Goal: Task Accomplishment & Management: Complete application form

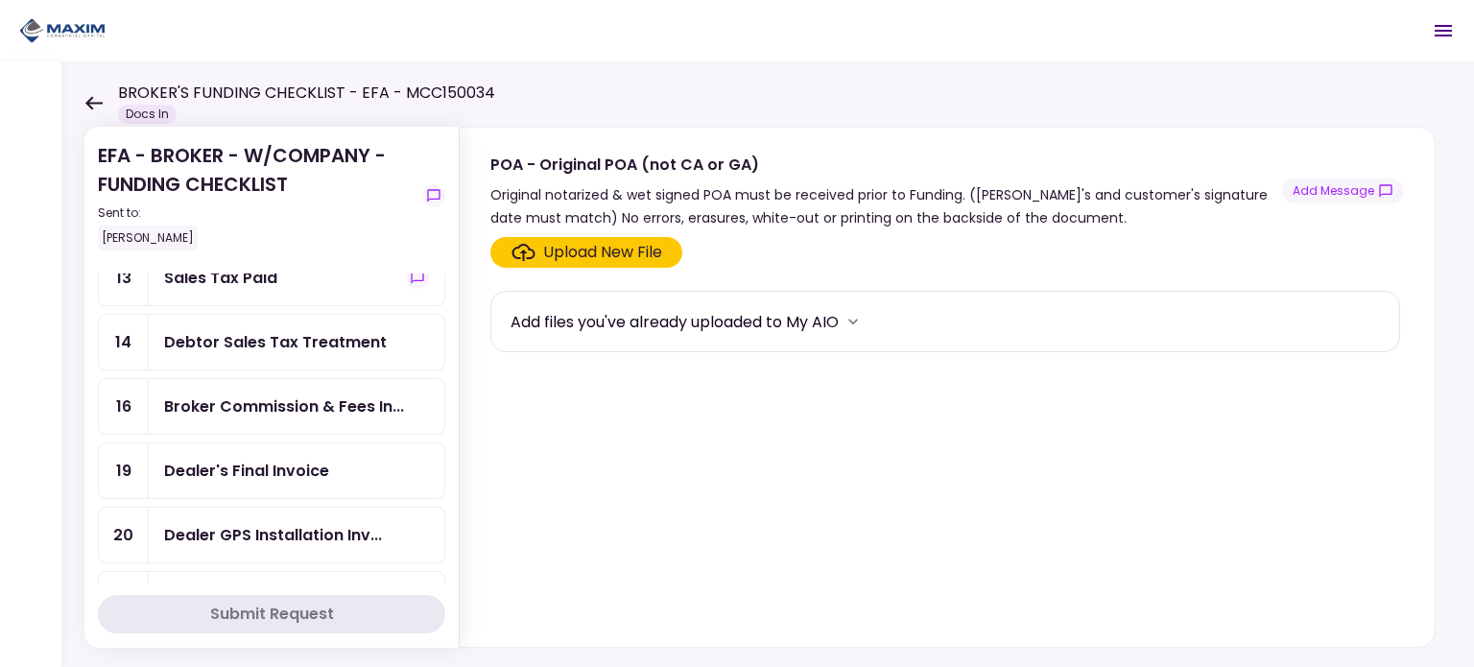
scroll to position [480, 0]
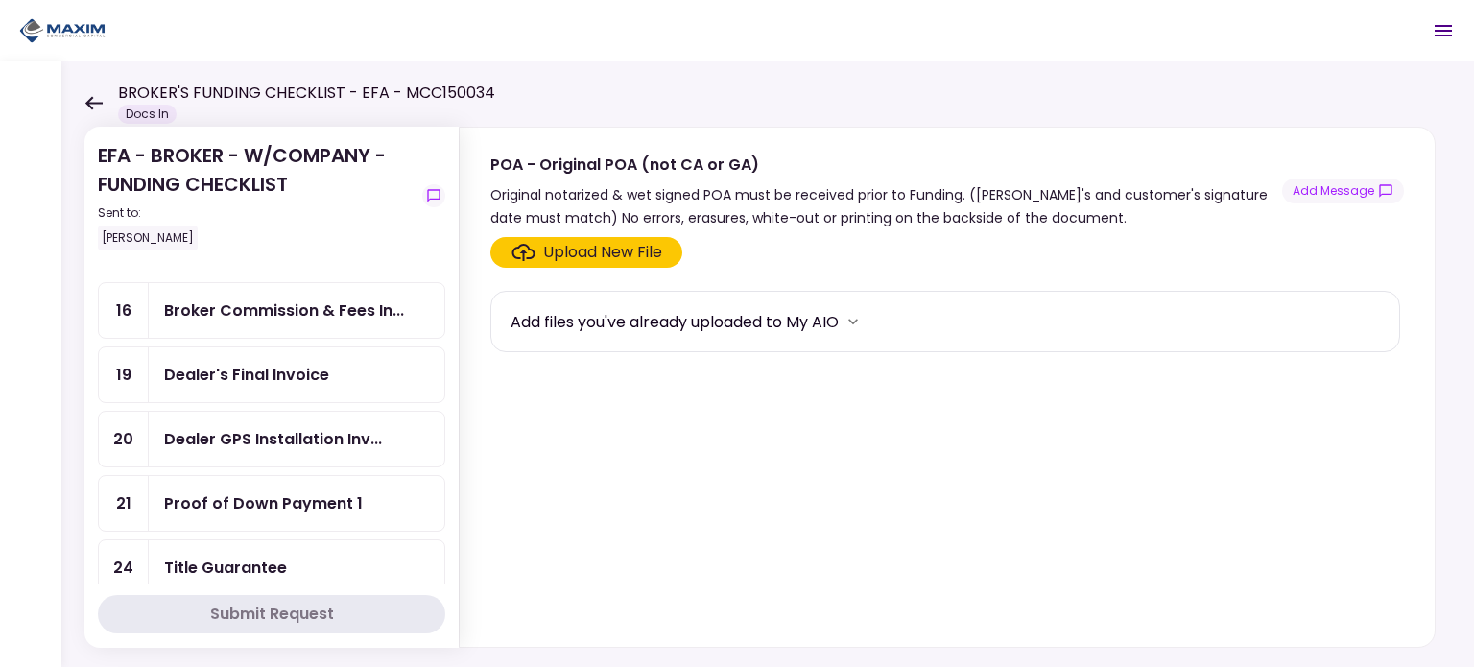
click at [290, 373] on div "Dealer's Final Invoice" at bounding box center [246, 375] width 165 height 24
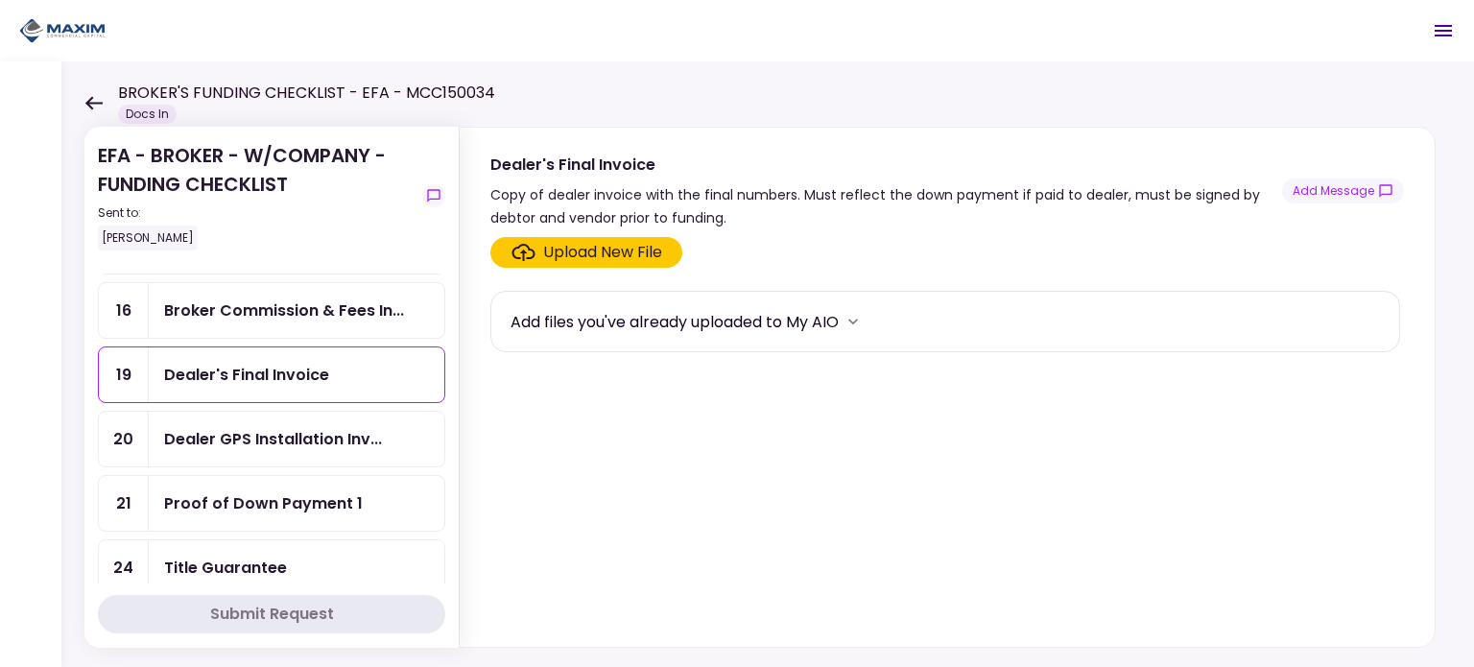
click at [1326, 196] on button "Add Message" at bounding box center [1343, 191] width 122 height 25
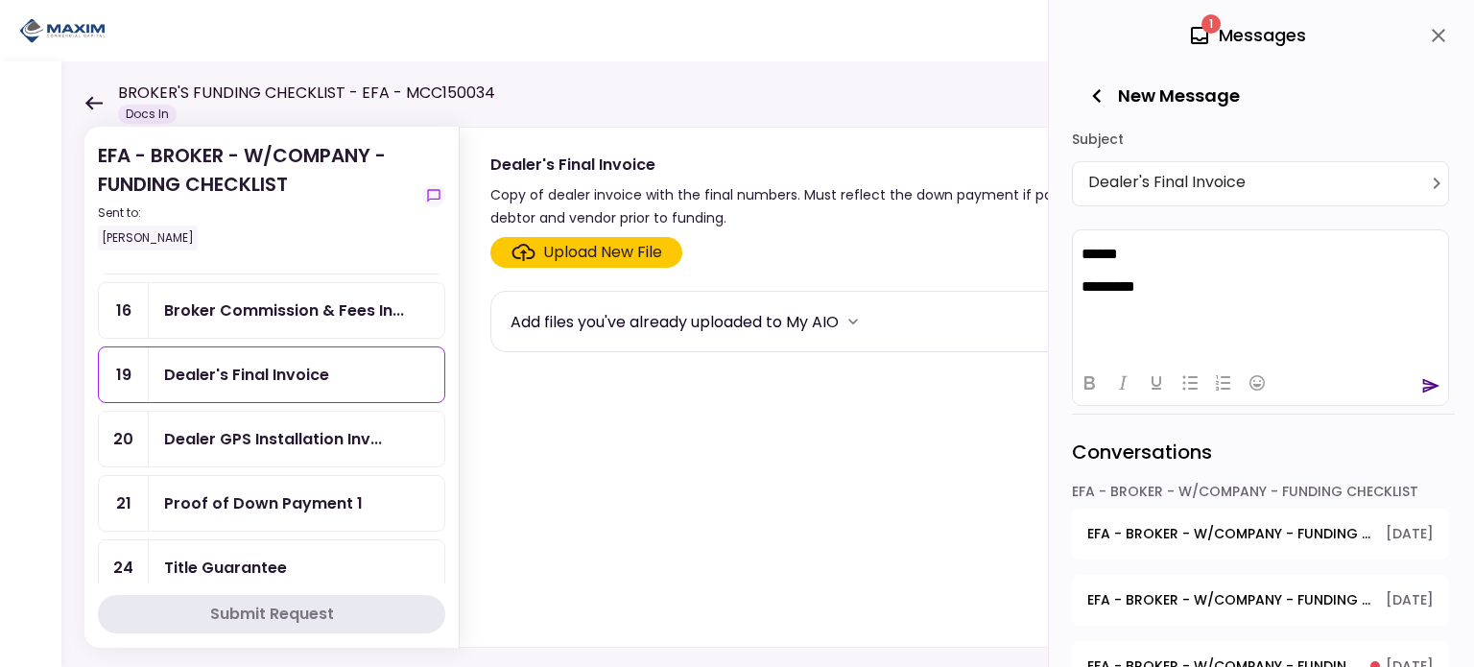
click at [1201, 287] on p "*********" at bounding box center [1261, 285] width 359 height 17
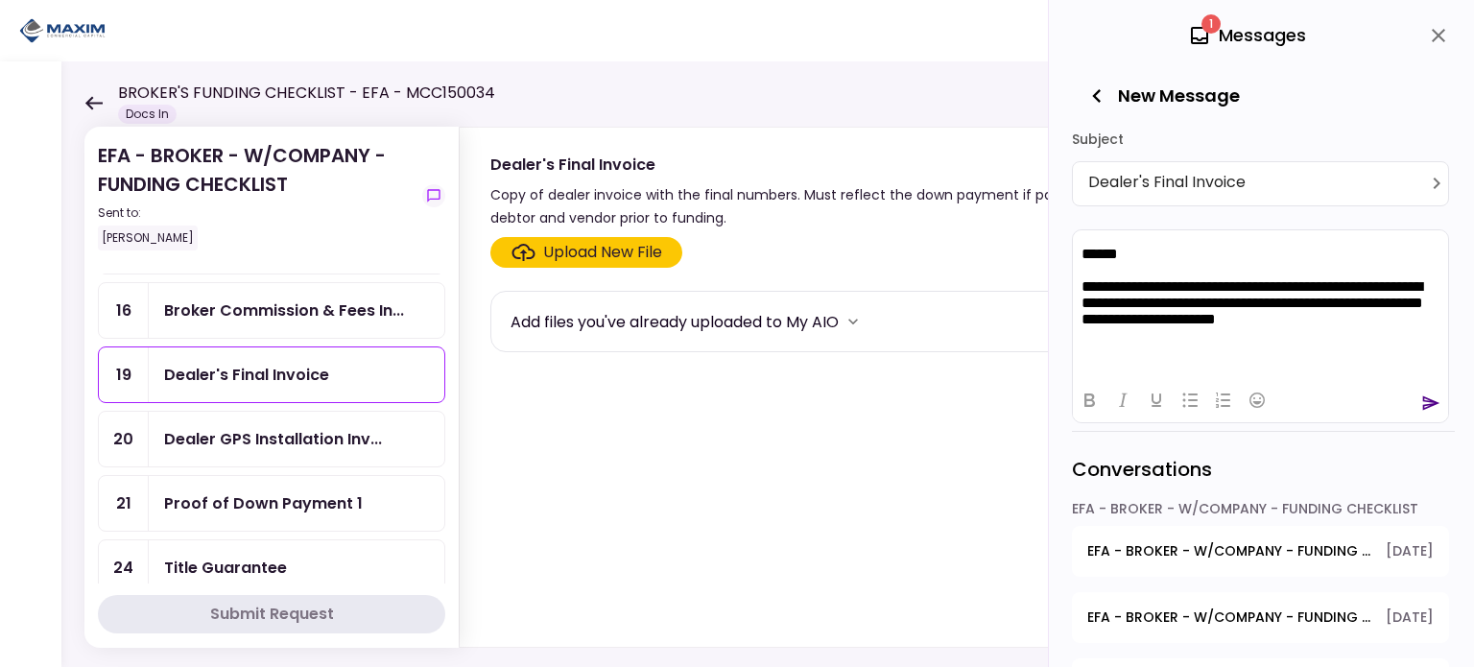
click at [1324, 286] on p "**********" at bounding box center [1261, 303] width 359 height 53
click at [1370, 322] on p "**********" at bounding box center [1261, 312] width 359 height 71
click at [1428, 404] on icon "send" at bounding box center [1431, 402] width 17 height 14
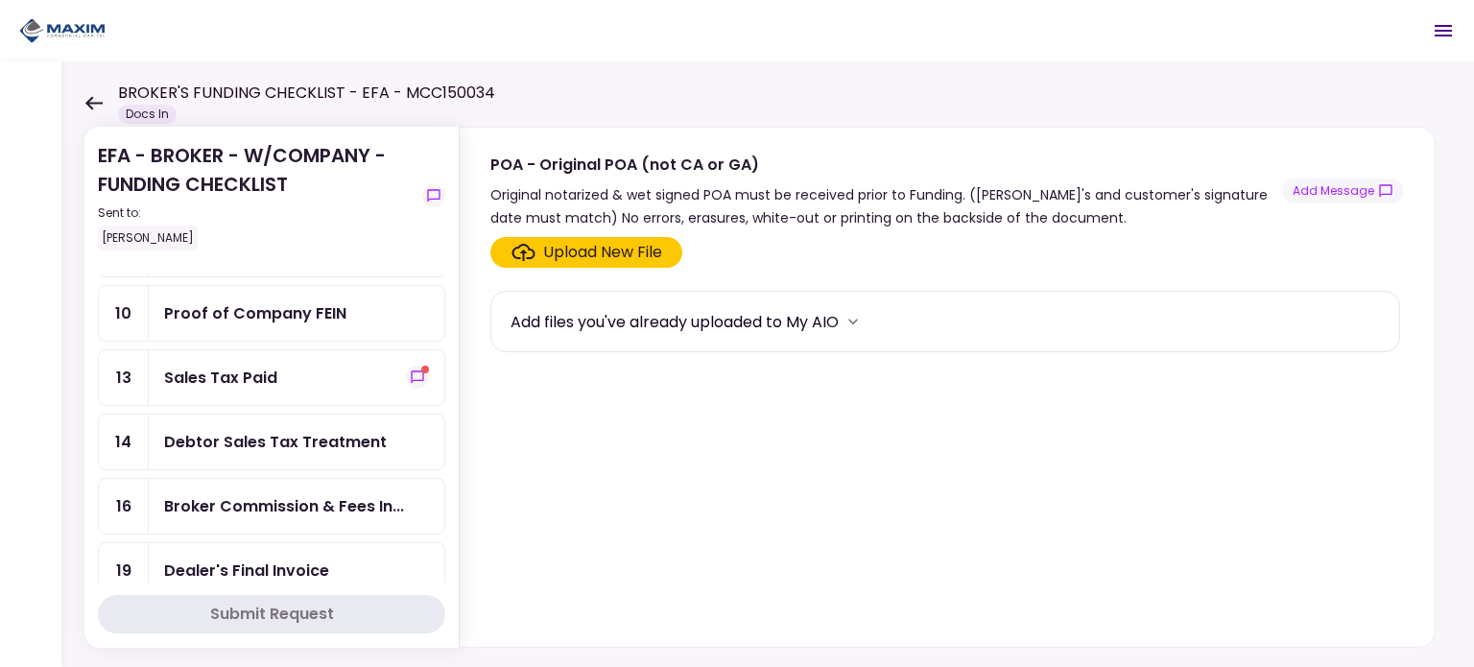
scroll to position [288, 0]
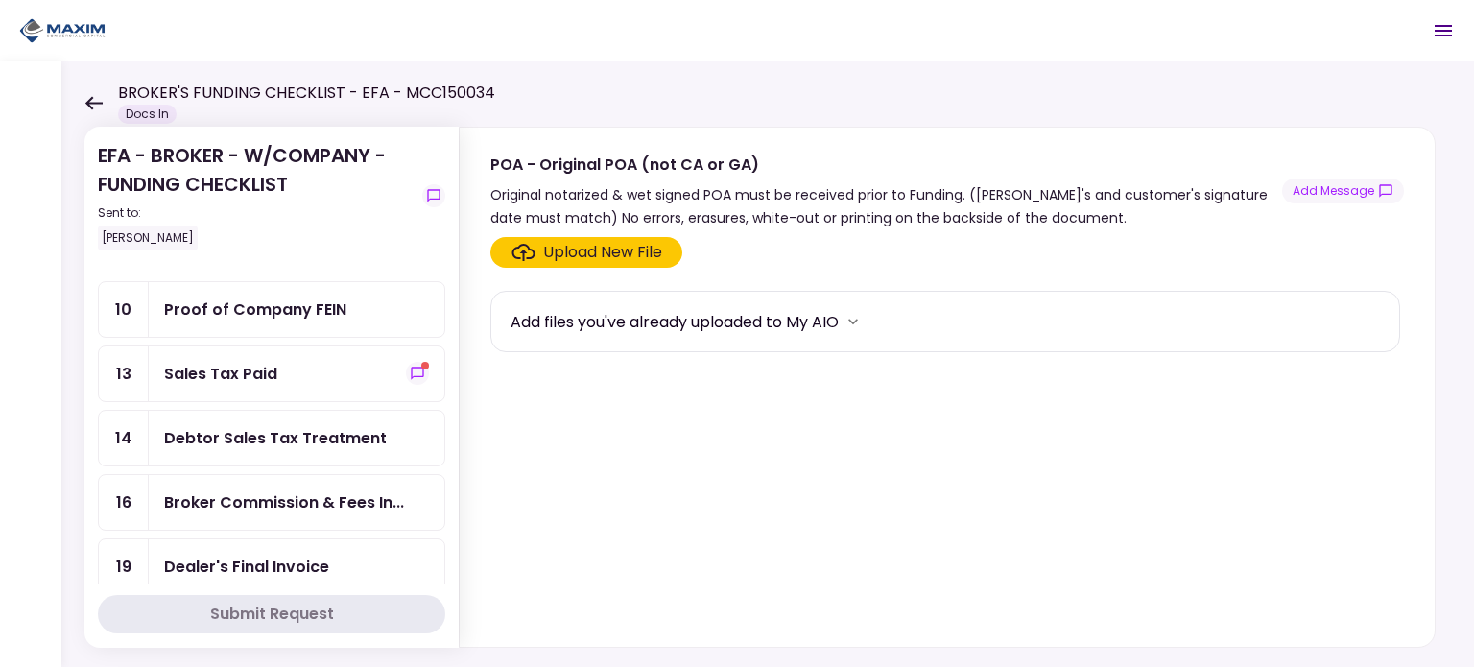
click at [345, 379] on div "Sales Tax Paid" at bounding box center [297, 373] width 296 height 55
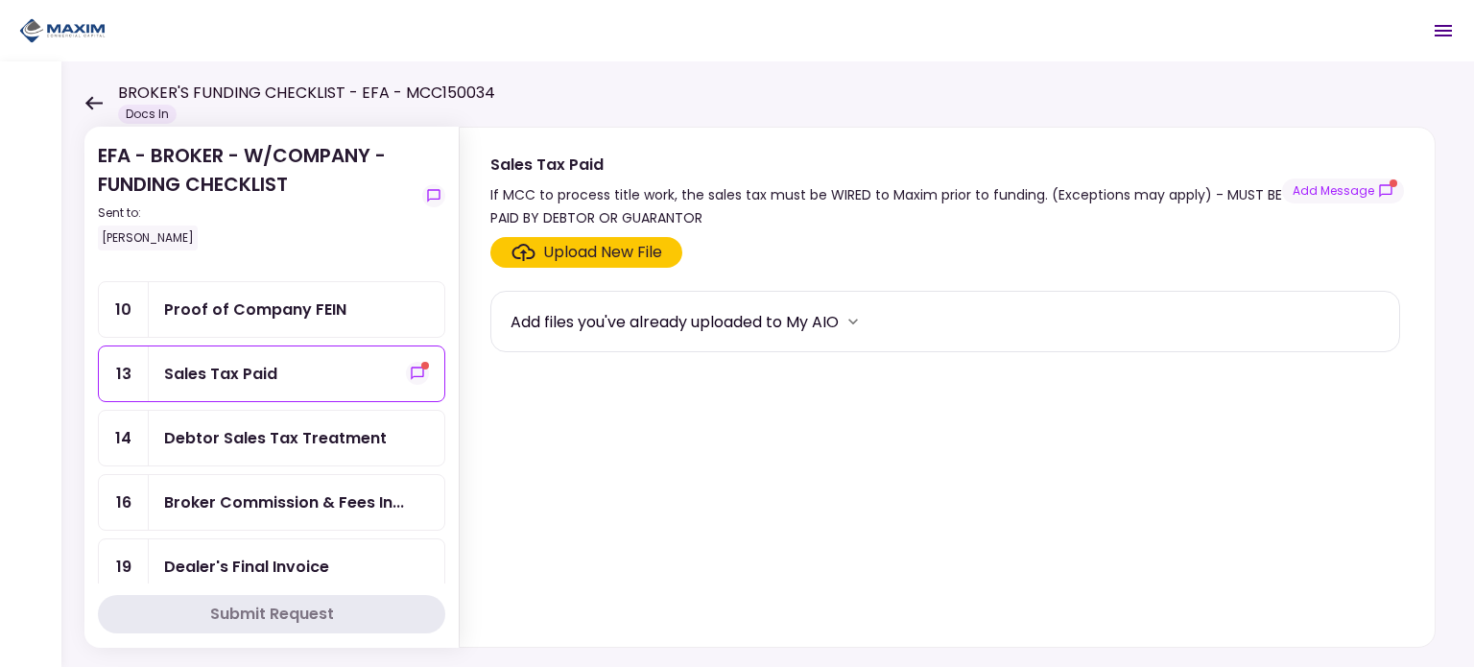
click at [1329, 195] on button "Add Message" at bounding box center [1343, 191] width 122 height 25
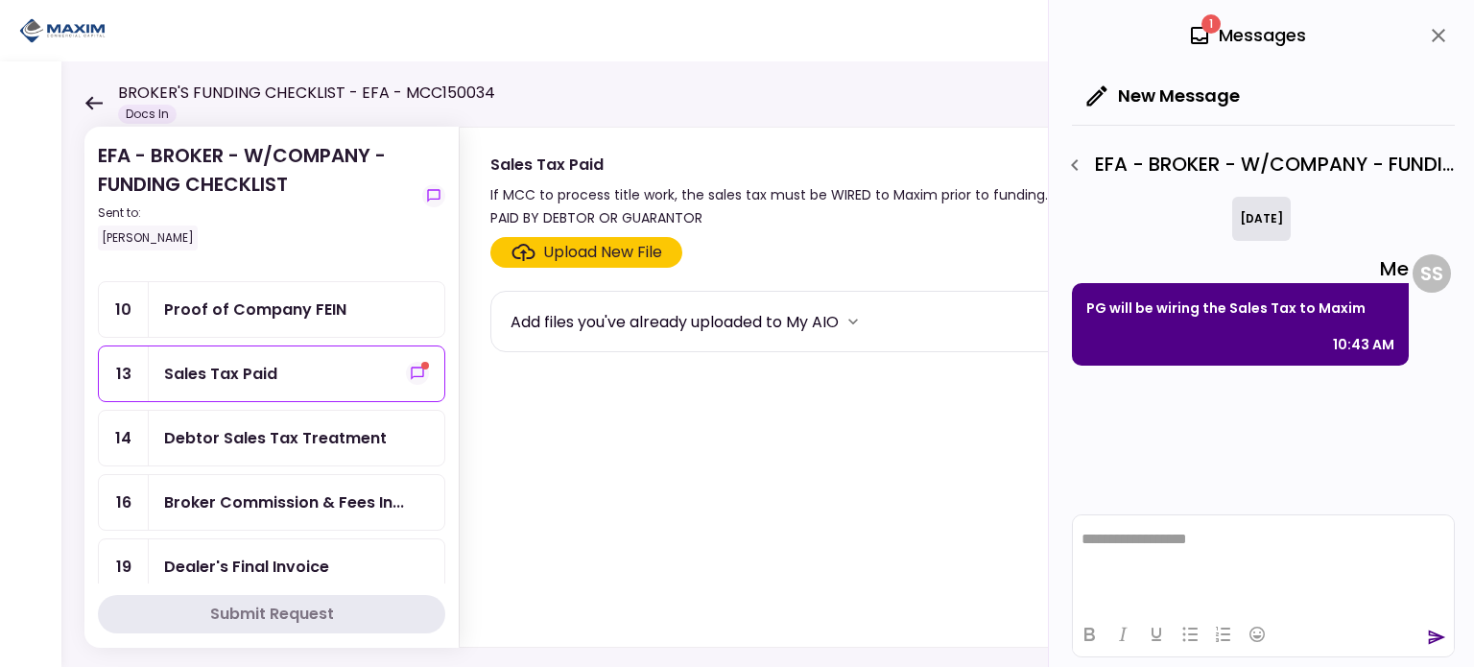
click at [1071, 160] on icon "button" at bounding box center [1074, 165] width 23 height 23
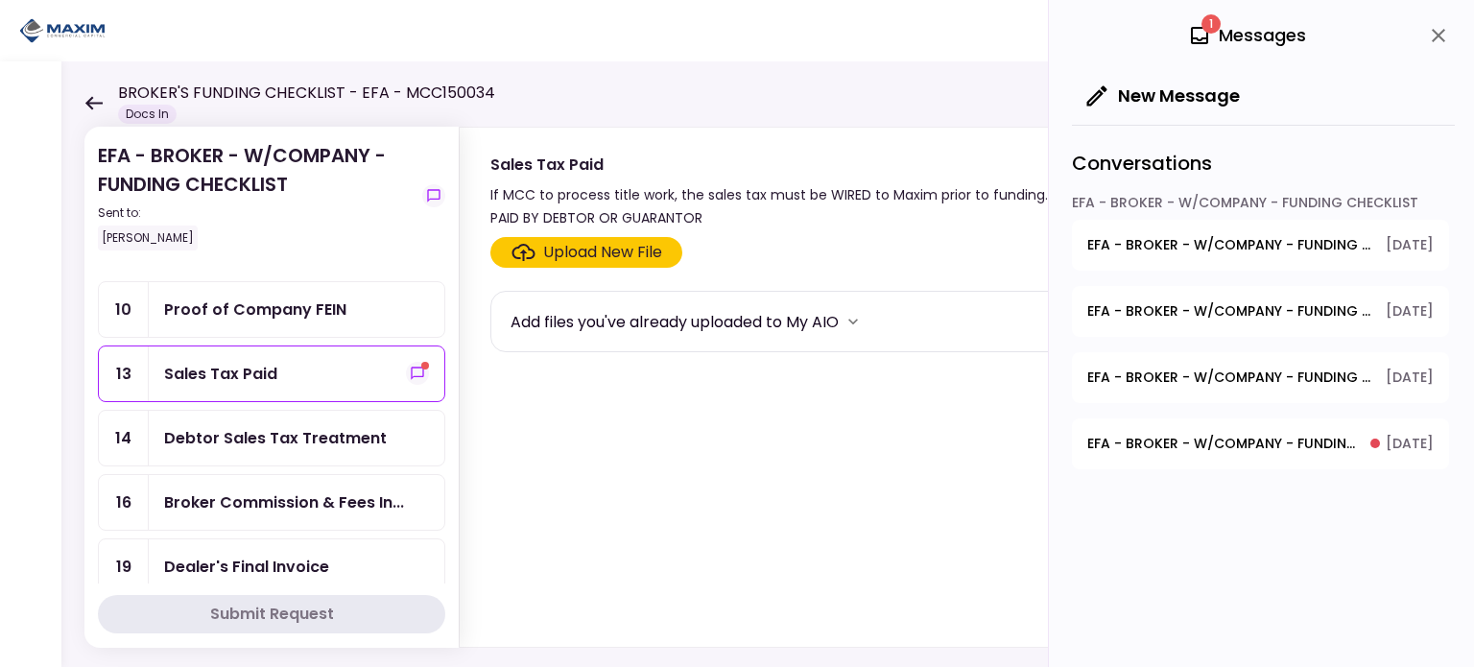
click at [1188, 235] on span "EFA - BROKER - W/COMPANY - FUNDING CHECKLIST - Dealer's Final Invoice" at bounding box center [1229, 245] width 285 height 20
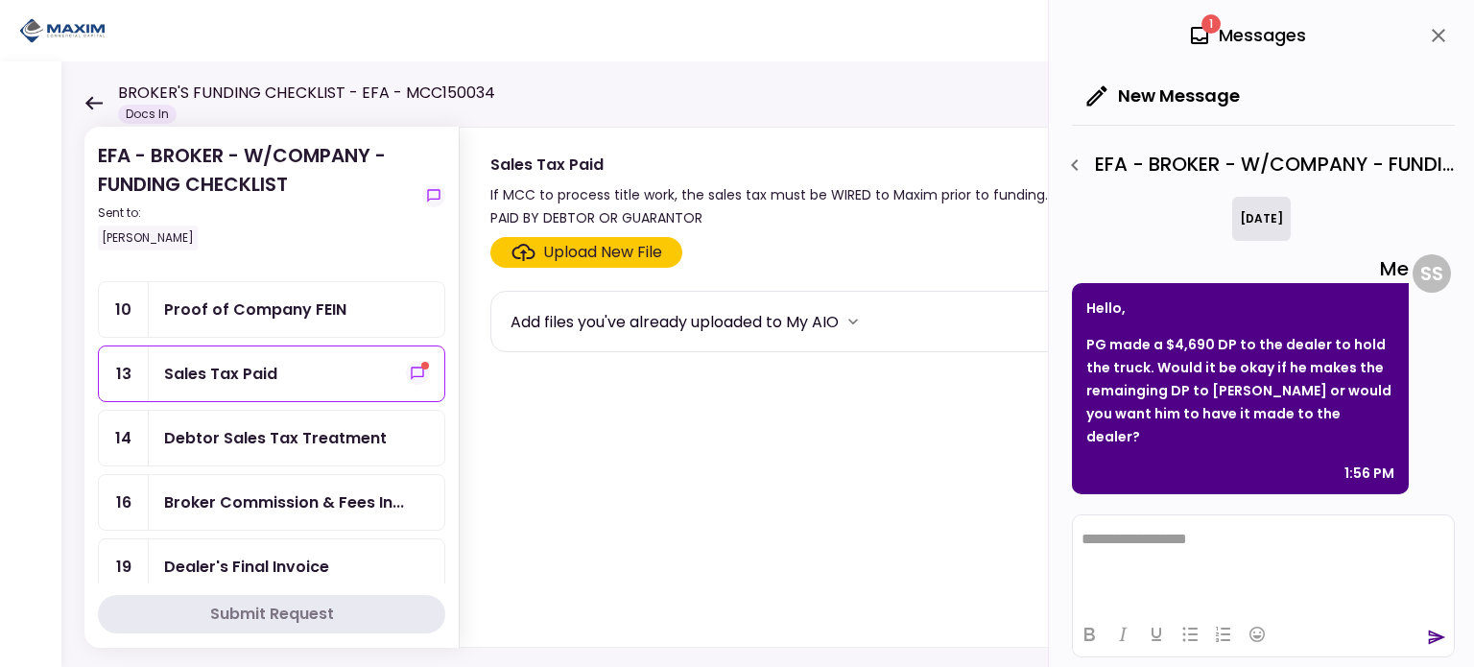
click at [1072, 157] on icon "button" at bounding box center [1074, 165] width 23 height 23
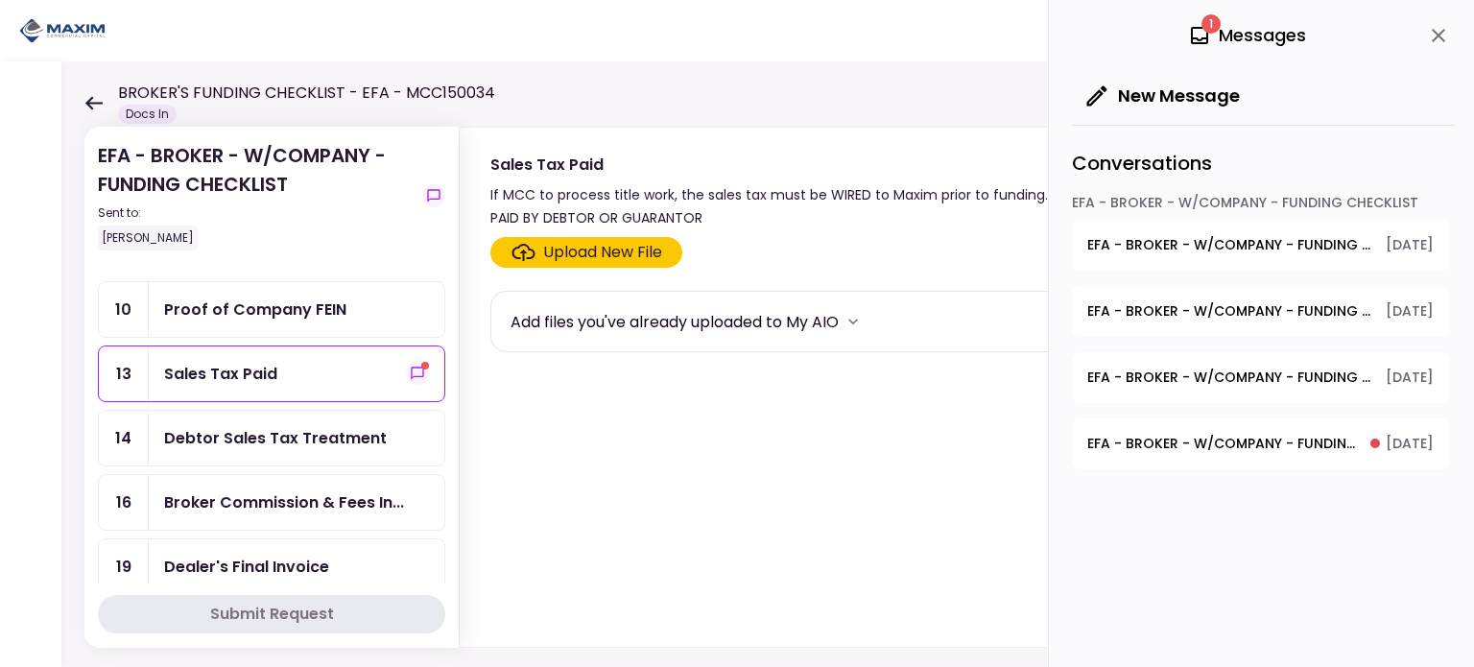
click at [1267, 442] on span "EFA - BROKER - W/COMPANY - FUNDING CHECKLIST - Sales Tax Paid" at bounding box center [1222, 444] width 270 height 20
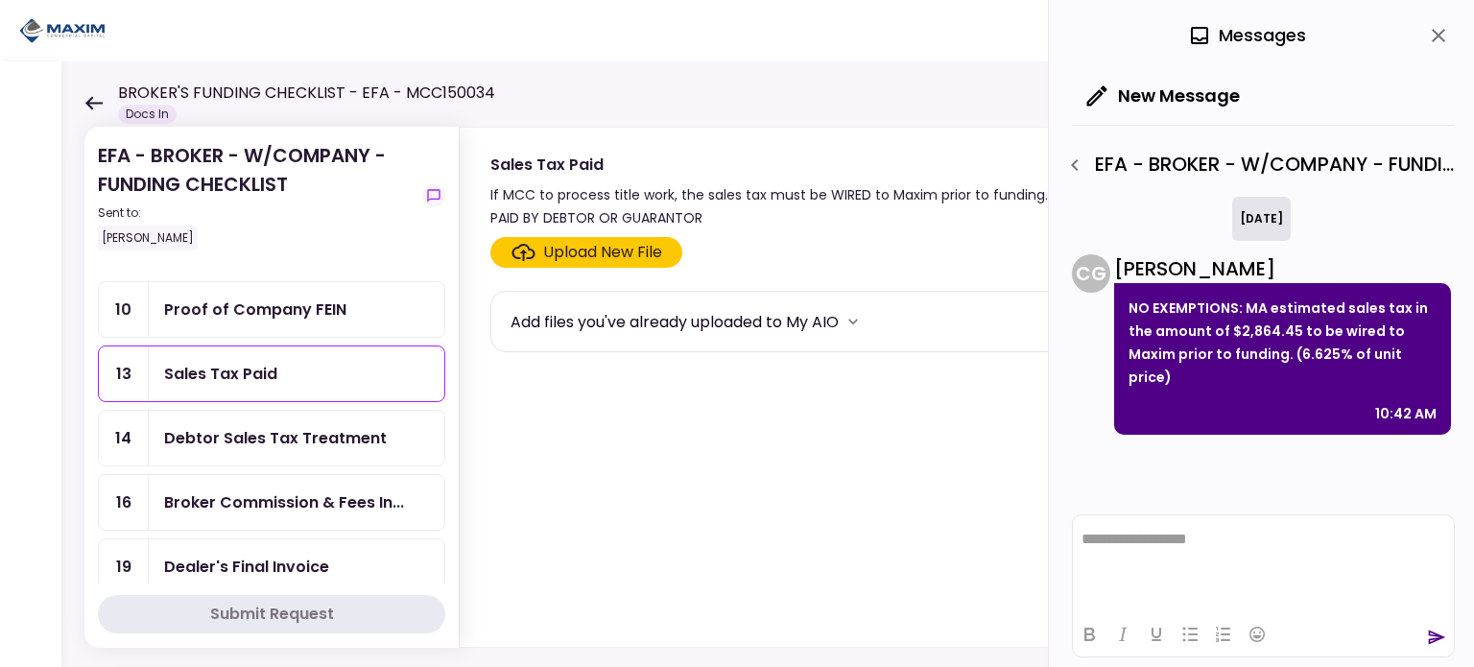
click at [1438, 37] on icon "close" at bounding box center [1438, 35] width 23 height 23
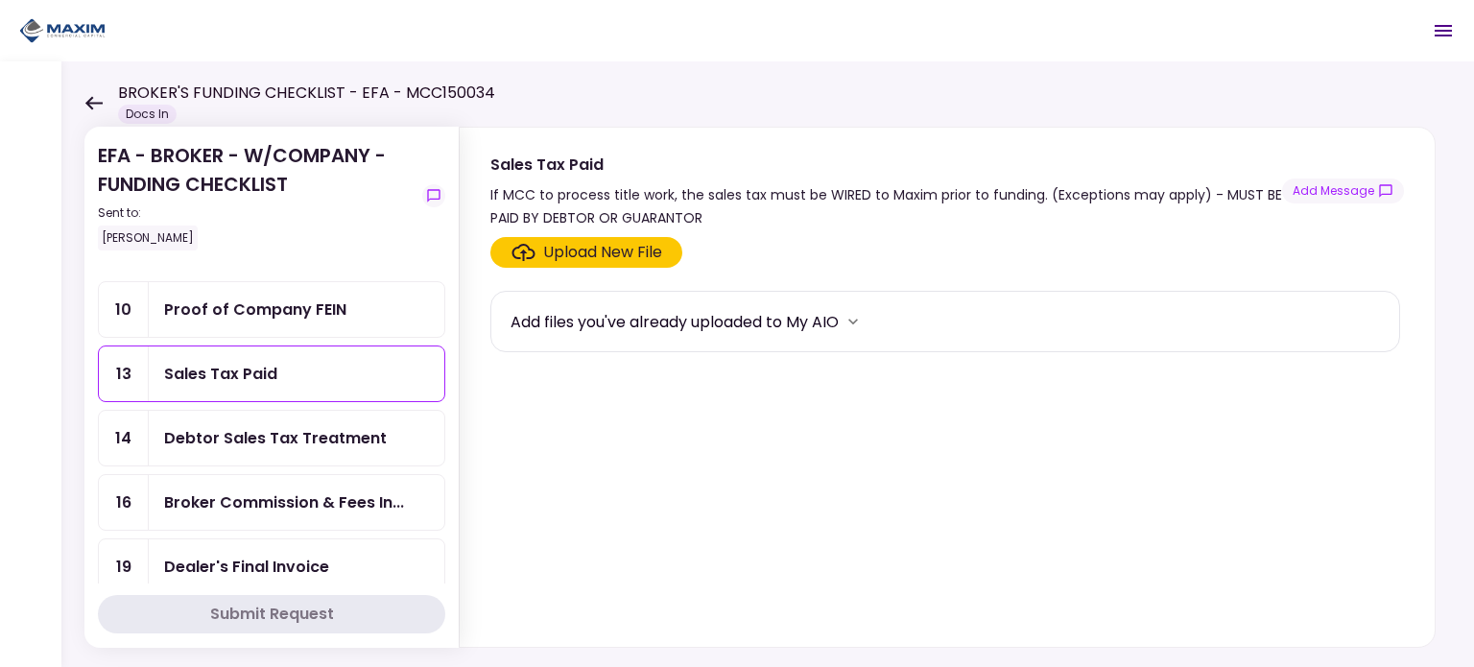
click at [269, 310] on div "Proof of Company FEIN" at bounding box center [255, 310] width 182 height 24
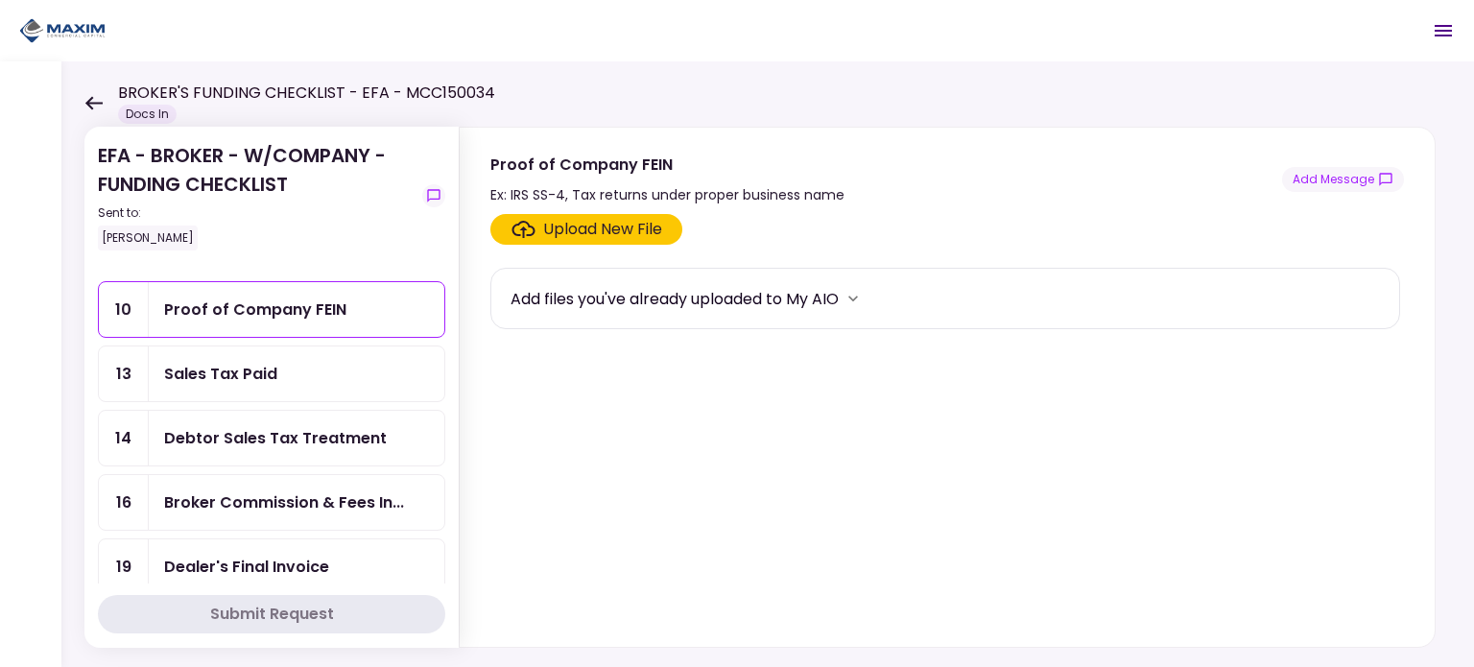
click at [637, 220] on div "Upload New File" at bounding box center [602, 229] width 119 height 23
click at [0, 0] on input "Upload New File" at bounding box center [0, 0] width 0 height 0
click at [572, 222] on div "Upload New File" at bounding box center [602, 229] width 119 height 23
click at [0, 0] on input "Upload New File" at bounding box center [0, 0] width 0 height 0
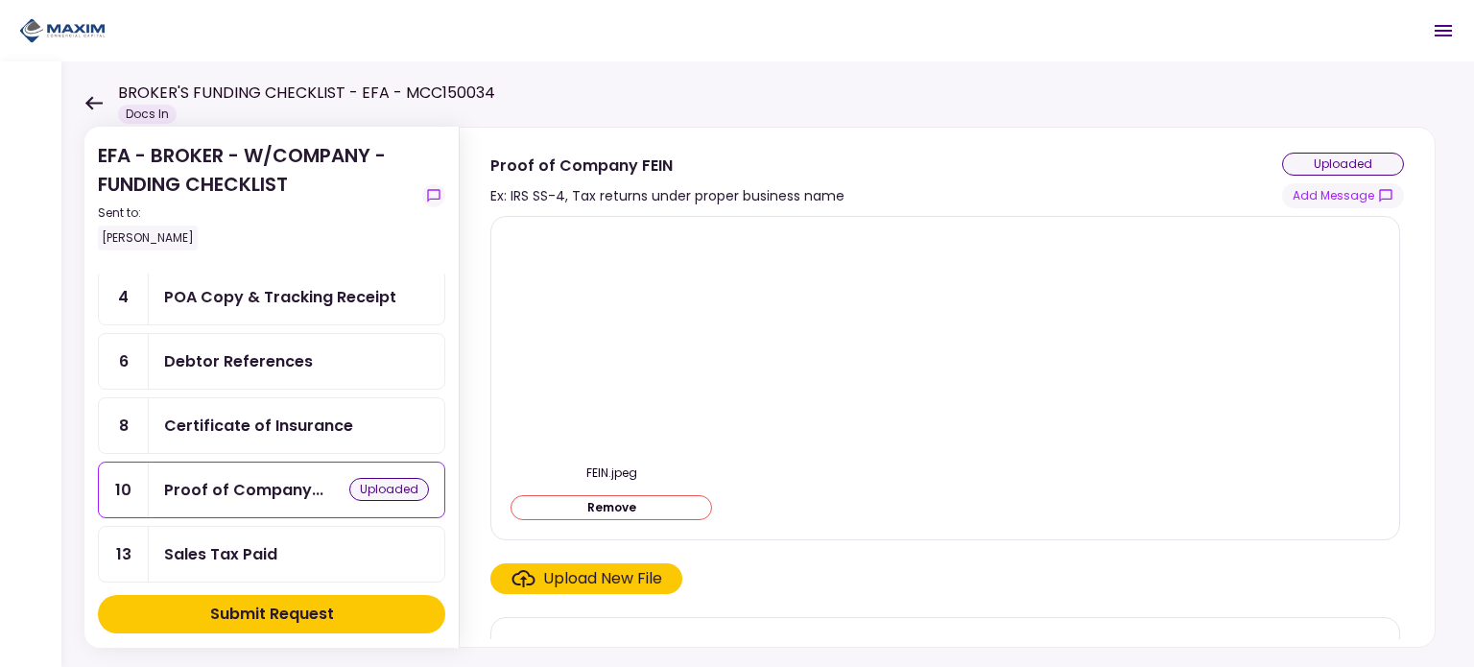
scroll to position [96, 0]
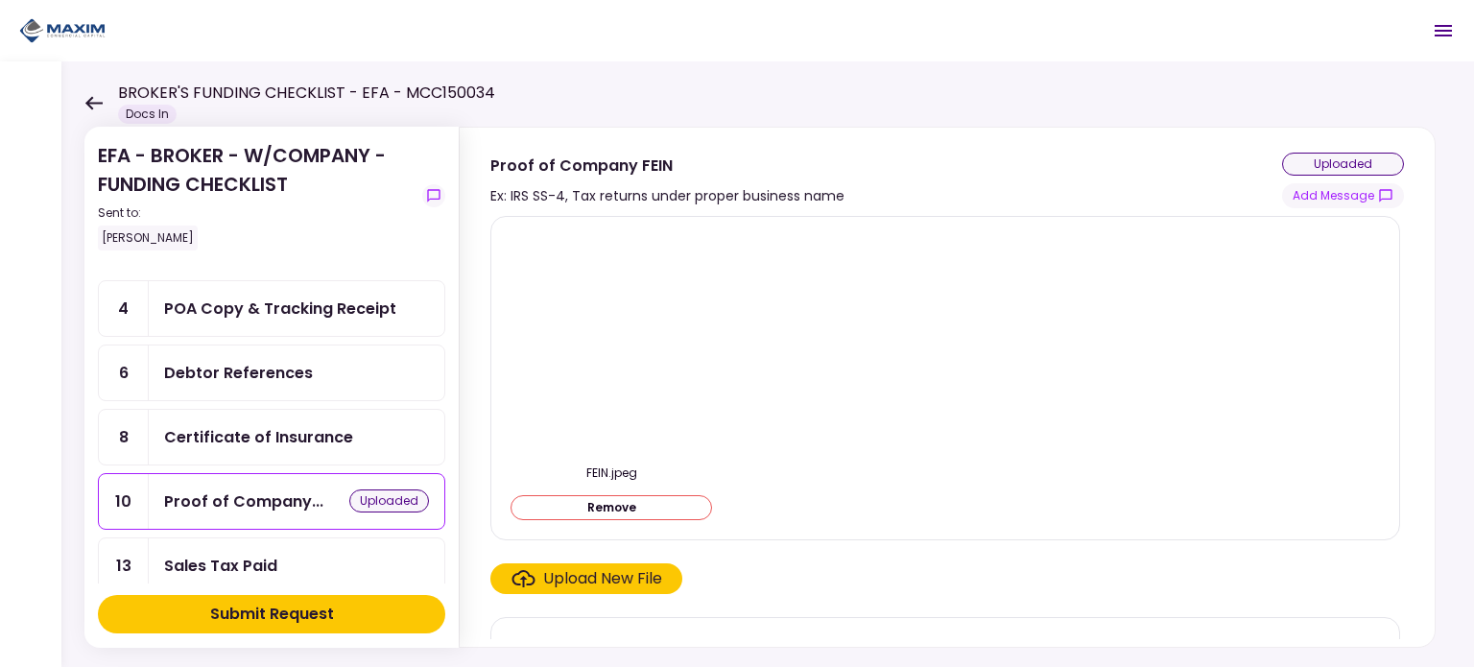
click at [278, 303] on div "POA Copy & Tracking Receipt" at bounding box center [280, 309] width 232 height 24
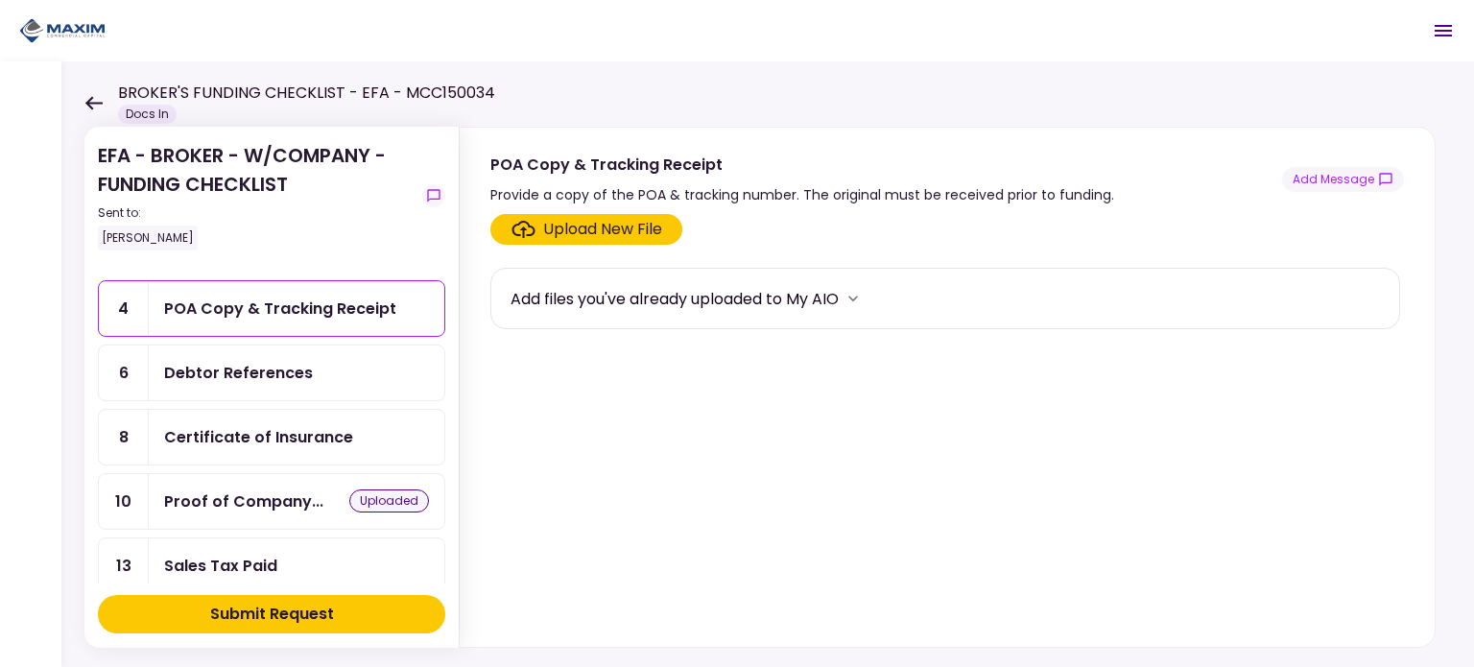
click at [578, 233] on div "Upload New File" at bounding box center [602, 229] width 119 height 23
click at [0, 0] on input "Upload New File" at bounding box center [0, 0] width 0 height 0
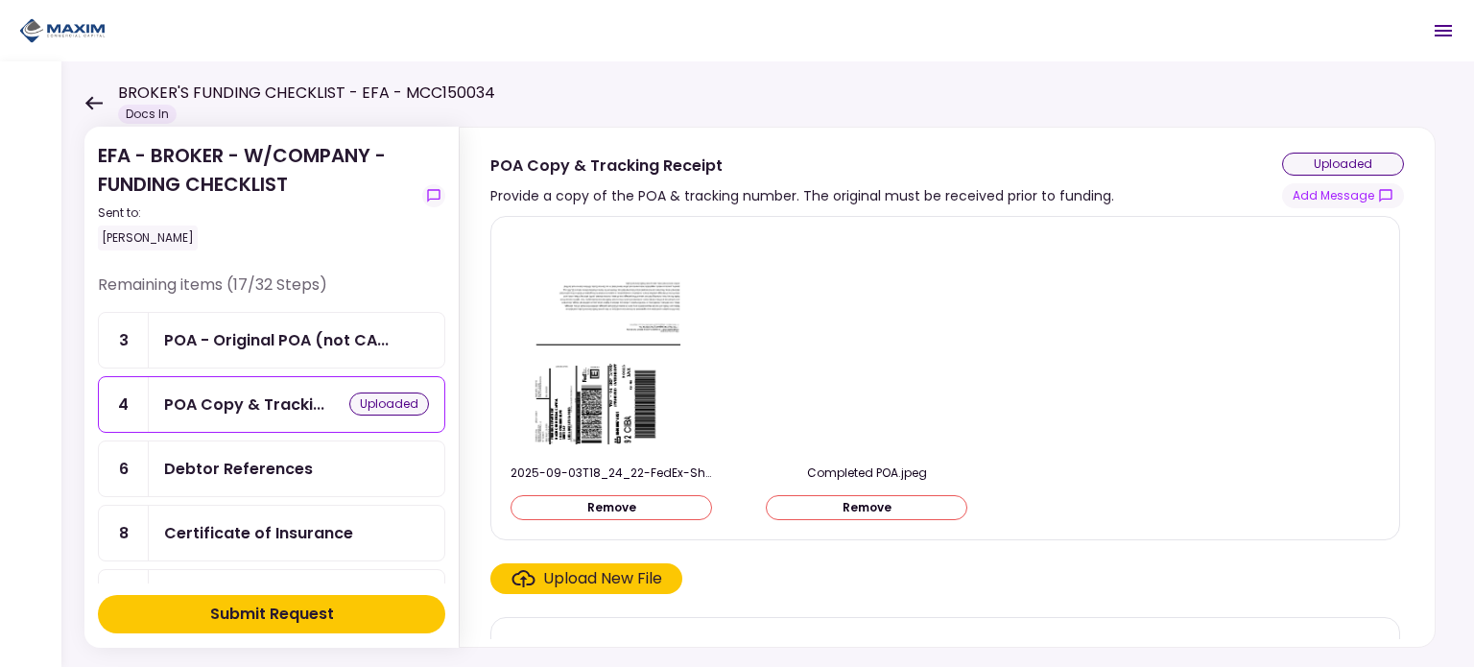
click at [273, 464] on div "Debtor References" at bounding box center [238, 469] width 149 height 24
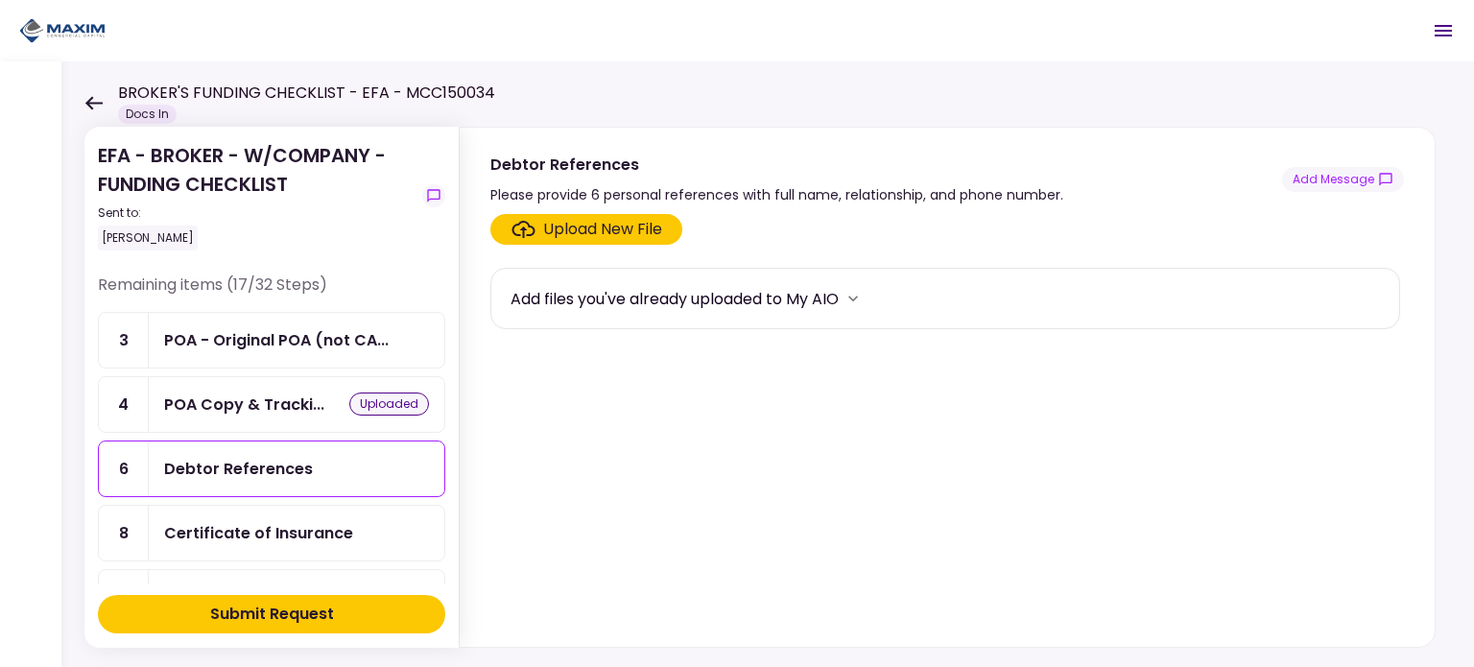
click at [585, 227] on div "Upload New File" at bounding box center [602, 229] width 119 height 23
click at [0, 0] on input "Upload New File" at bounding box center [0, 0] width 0 height 0
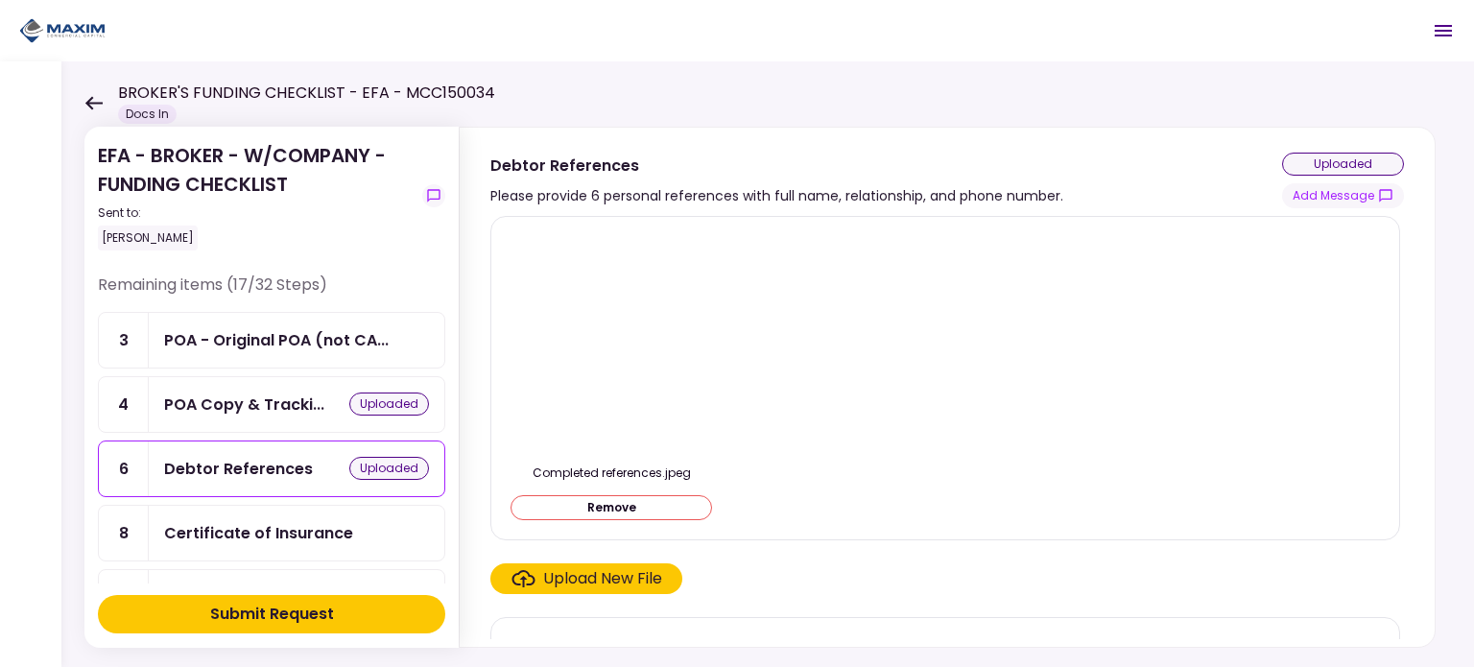
scroll to position [192, 0]
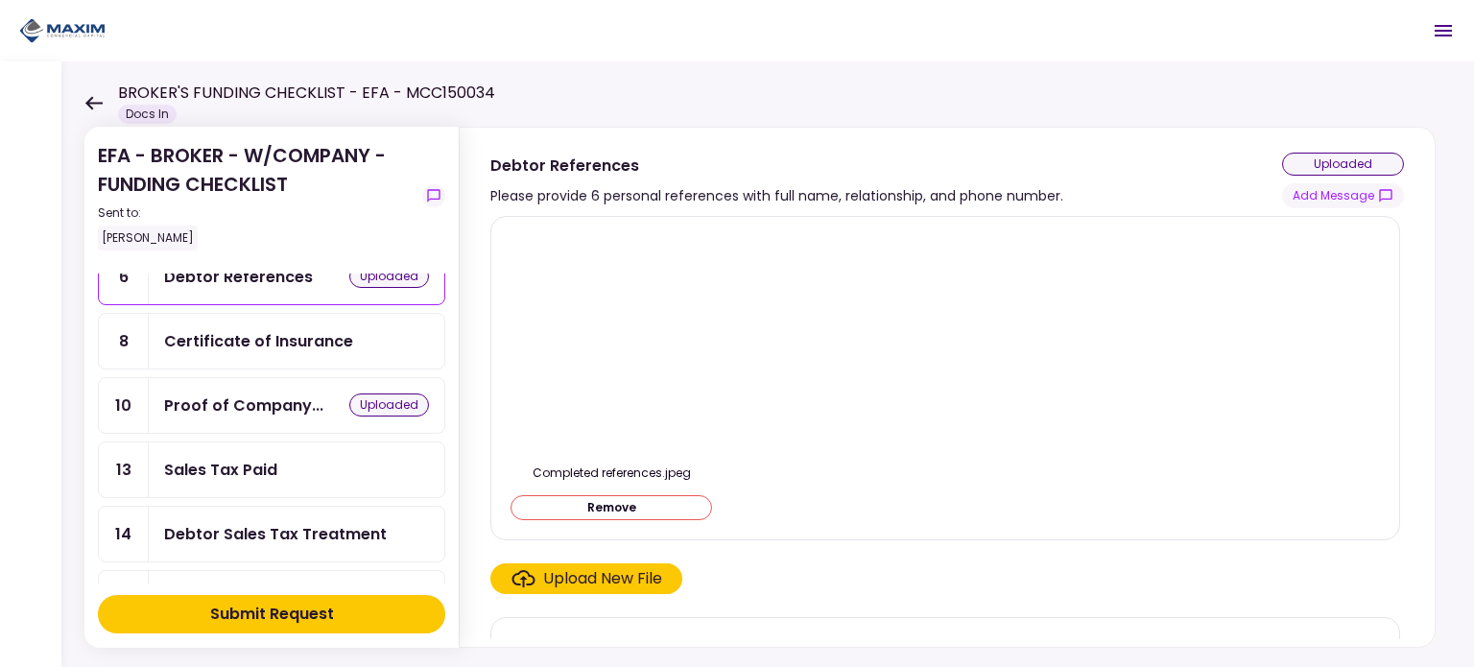
click at [278, 605] on div "Submit Request" at bounding box center [272, 614] width 124 height 23
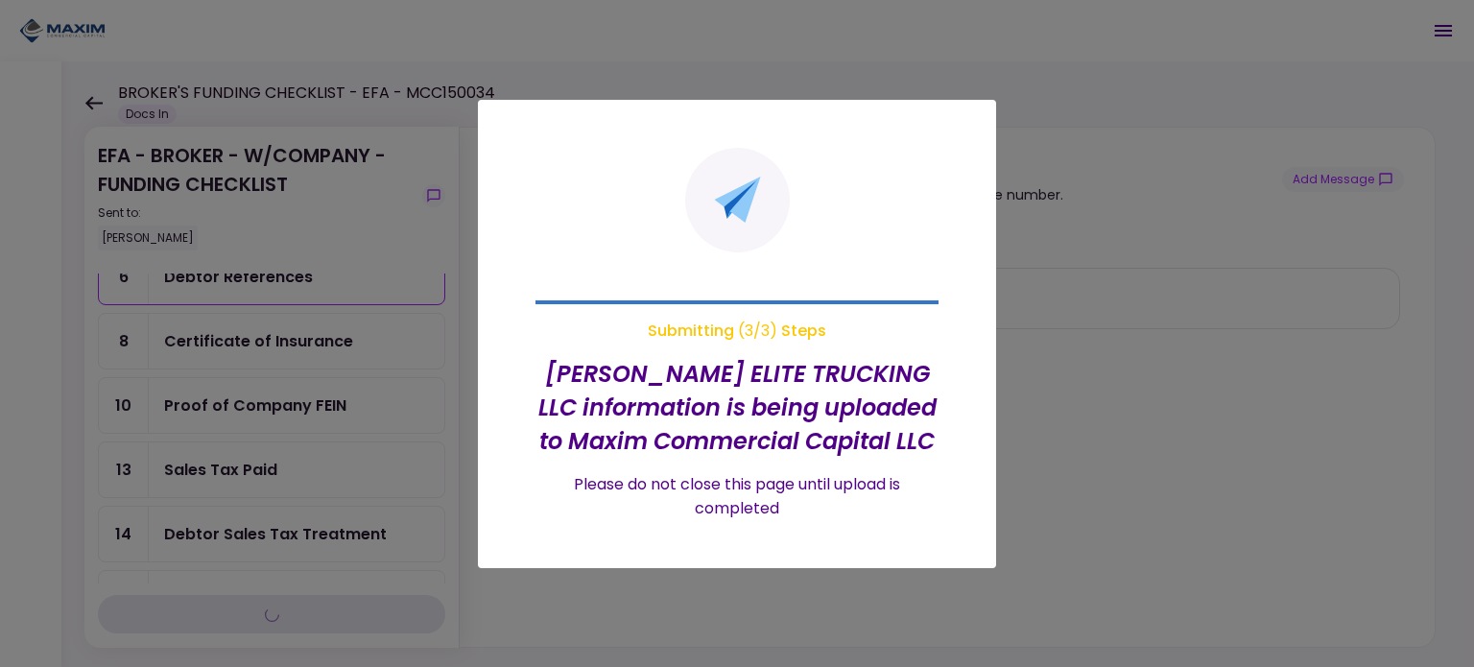
scroll to position [65, 0]
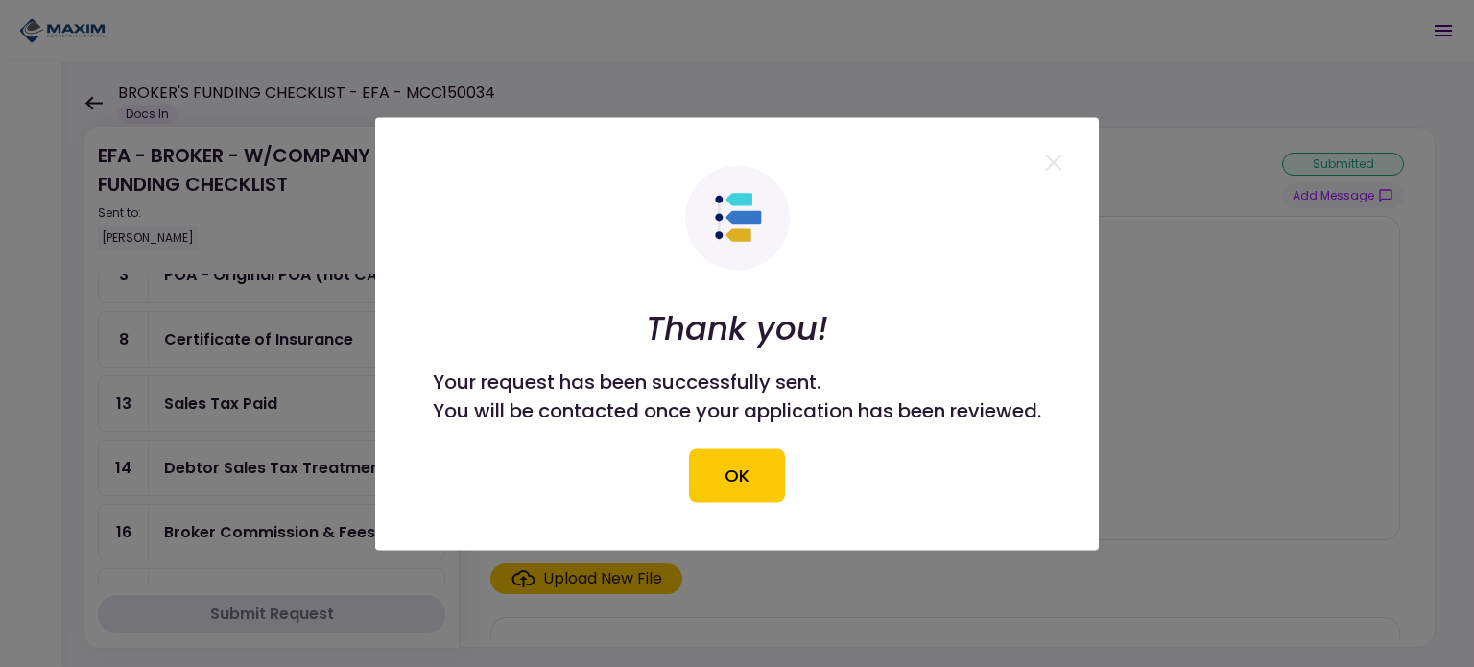
click at [745, 489] on button "OK" at bounding box center [737, 475] width 96 height 54
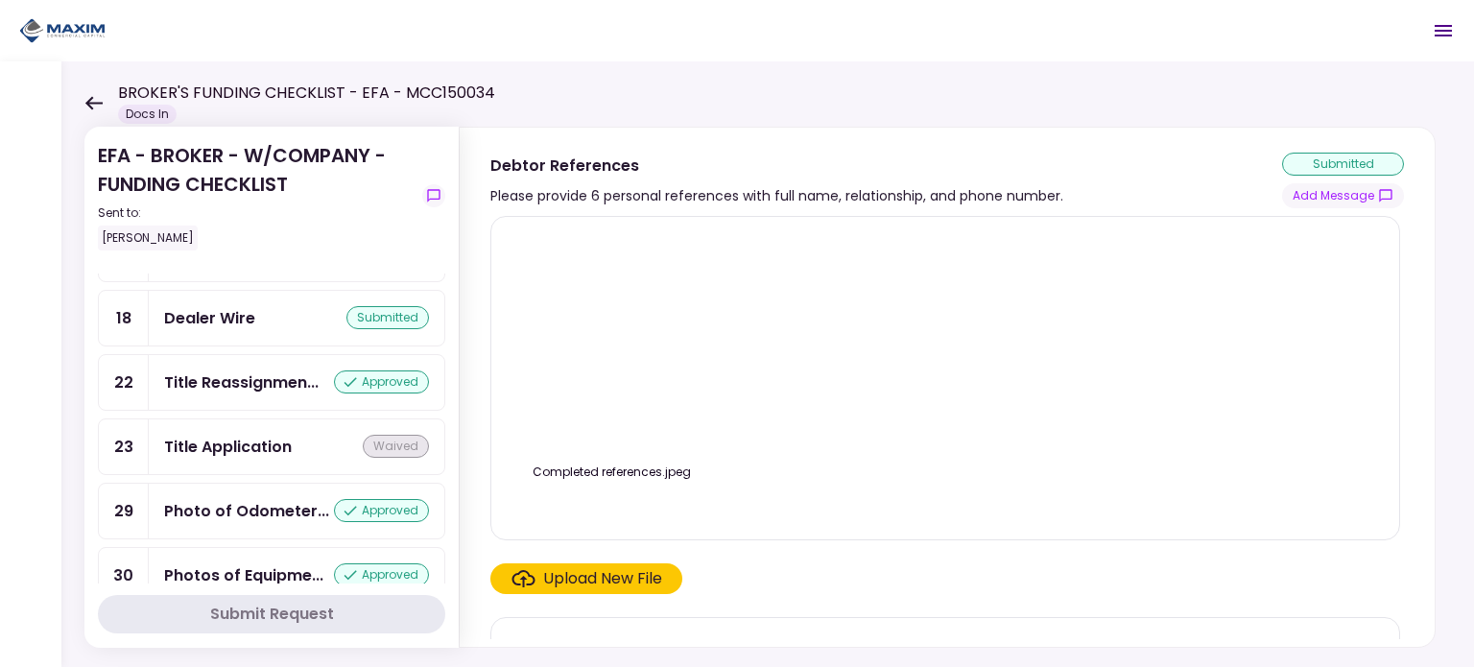
scroll to position [1801, 0]
